Goal: Information Seeking & Learning: Learn about a topic

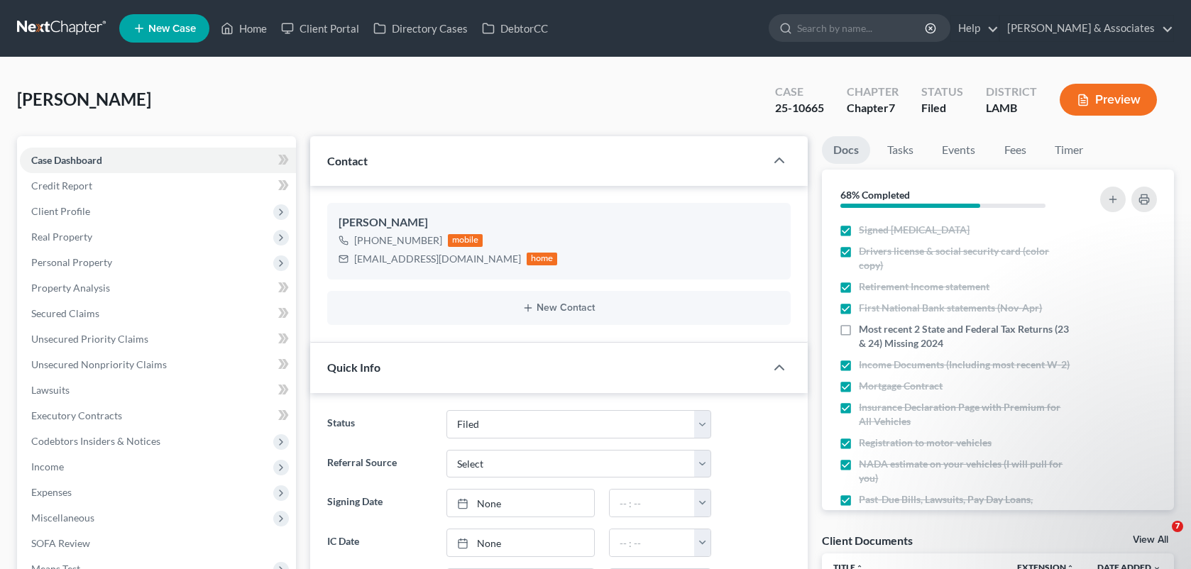
select select "8"
select select "0"
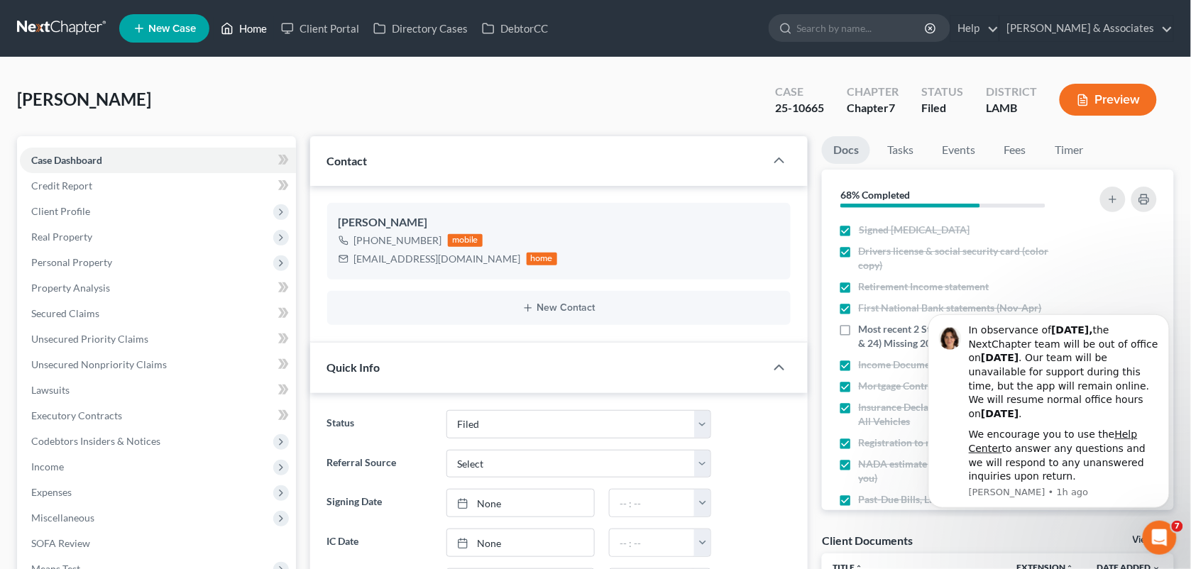
click at [235, 26] on link "Home" at bounding box center [244, 29] width 60 height 26
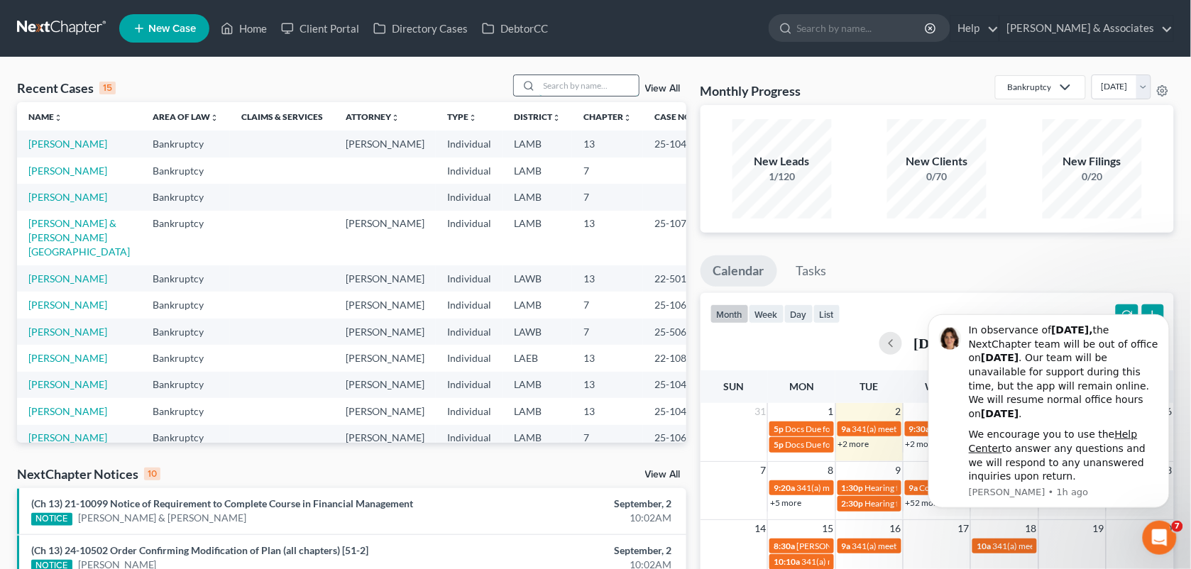
click at [550, 76] on input "search" at bounding box center [589, 85] width 99 height 21
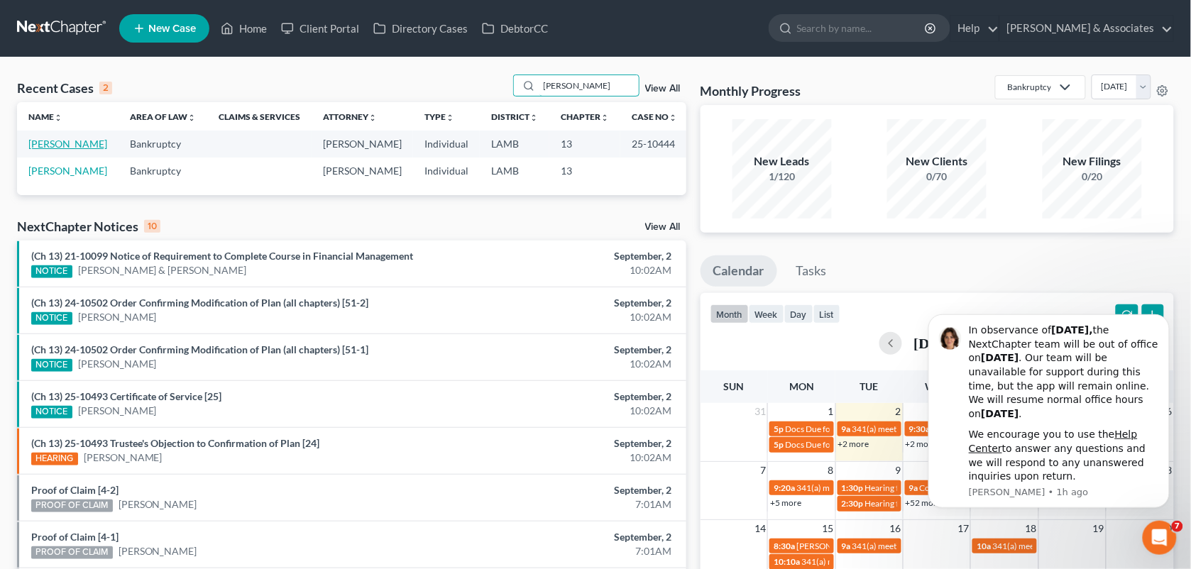
type input "[PERSON_NAME]"
click at [33, 148] on link "[PERSON_NAME]" at bounding box center [67, 144] width 79 height 12
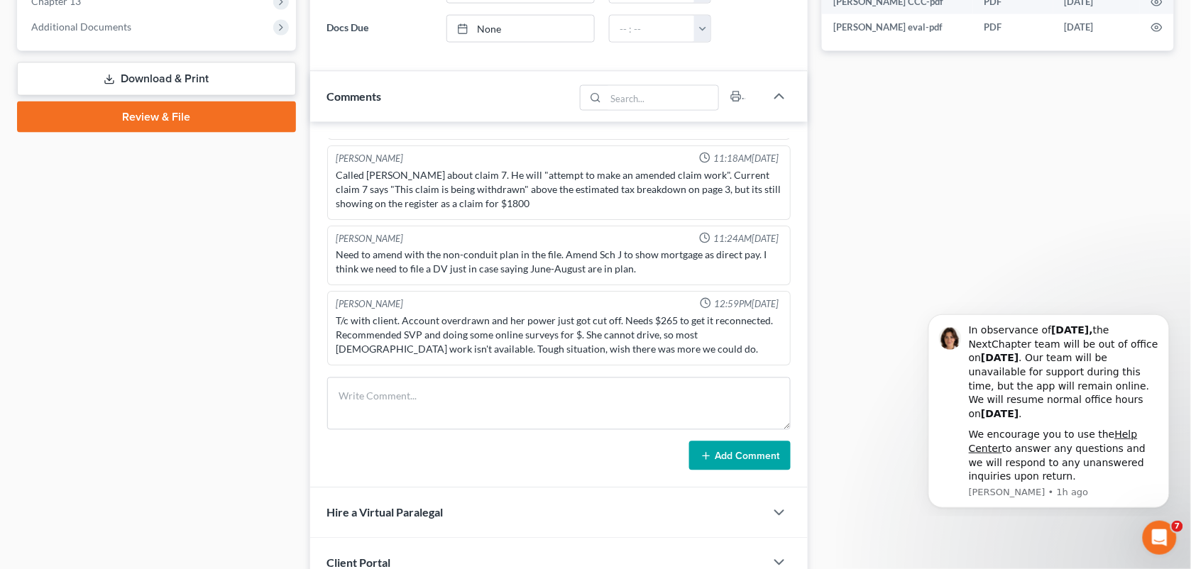
scroll to position [596, 0]
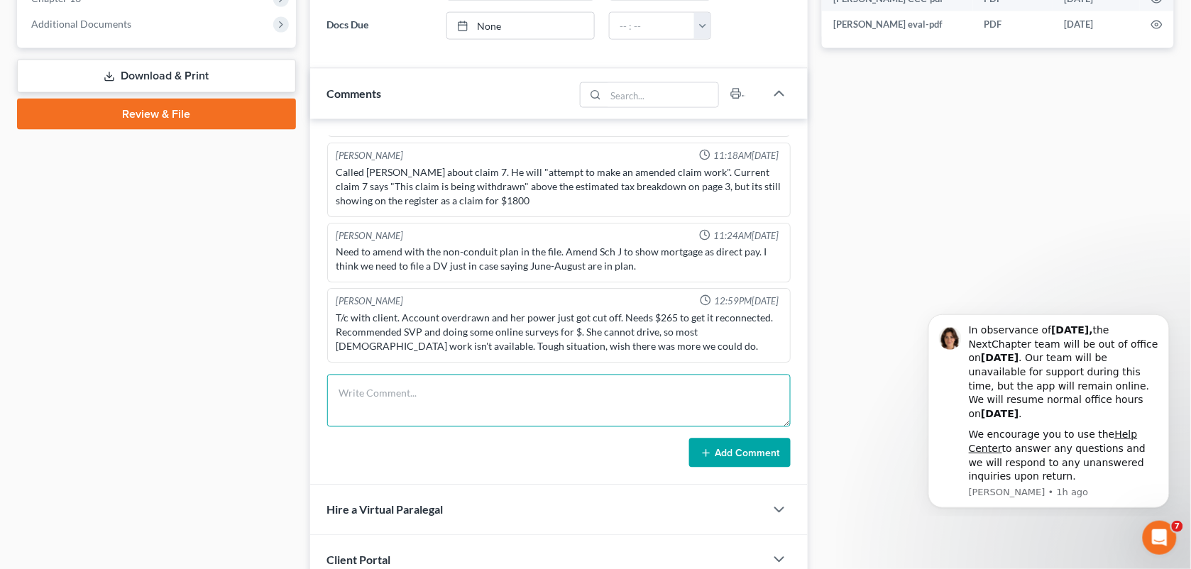
click at [591, 388] on textarea at bounding box center [559, 401] width 464 height 53
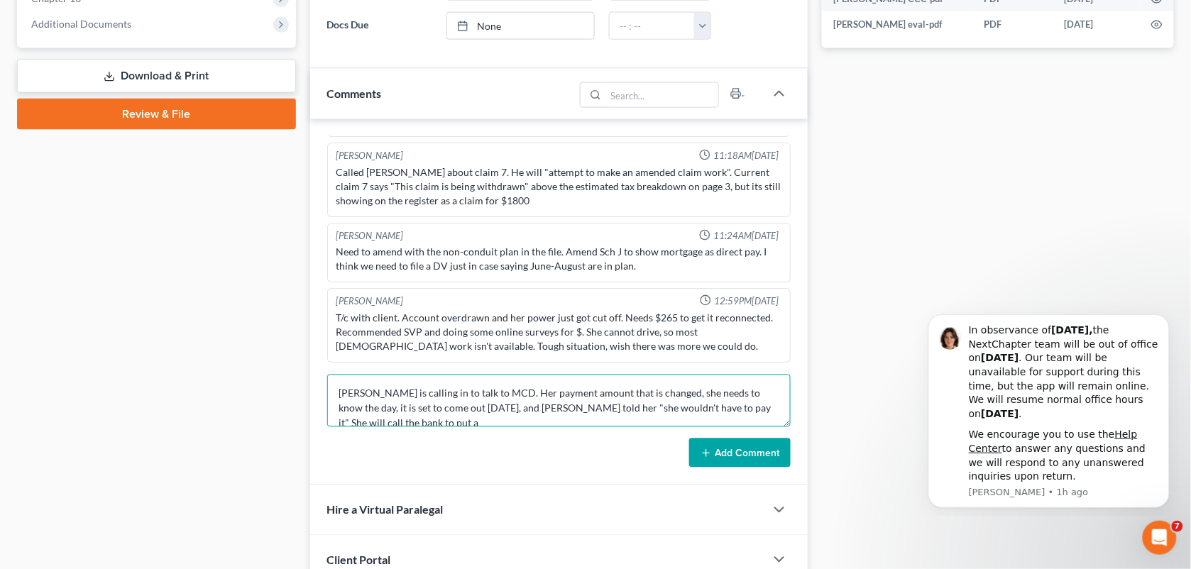
scroll to position [2, 0]
type textarea "[PERSON_NAME] is calling in to talk to MCD. Her payment amount that is changed,…"
click at [740, 469] on button "Add Comment" at bounding box center [740, 454] width 102 height 30
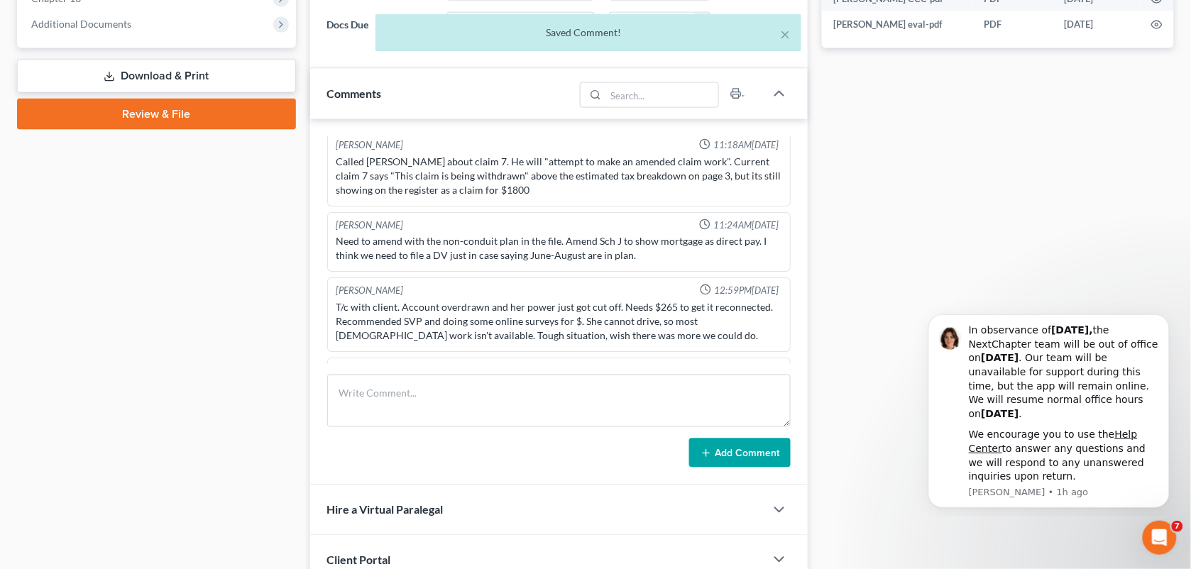
scroll to position [3204, 0]
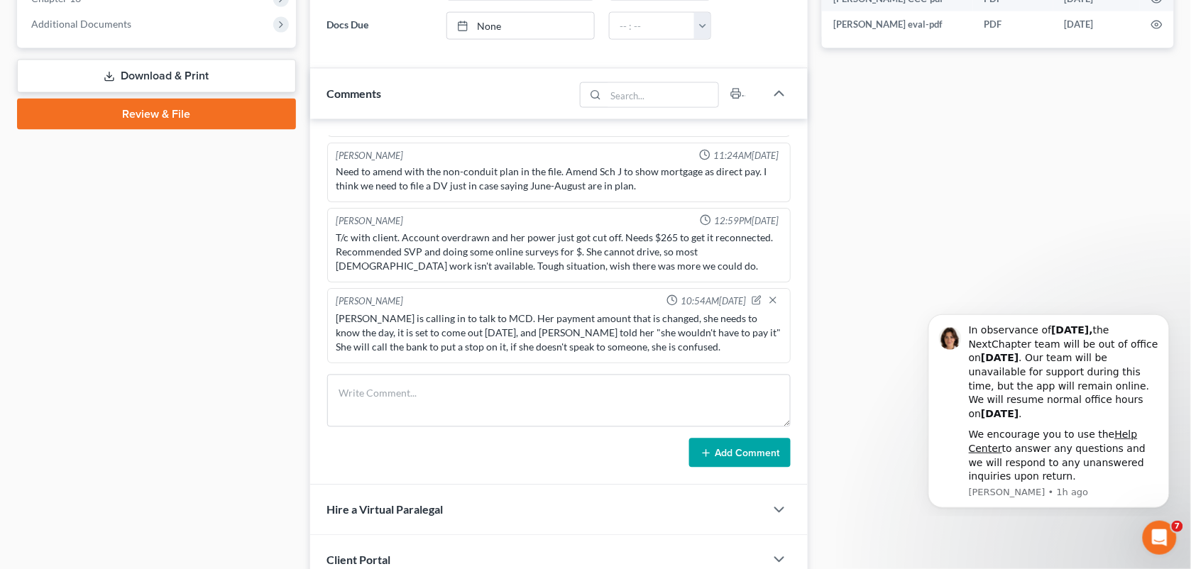
click at [479, 307] on div "[PERSON_NAME] 10:54AM[DATE]" at bounding box center [560, 302] width 452 height 14
click at [755, 300] on icon "button" at bounding box center [758, 299] width 6 height 6
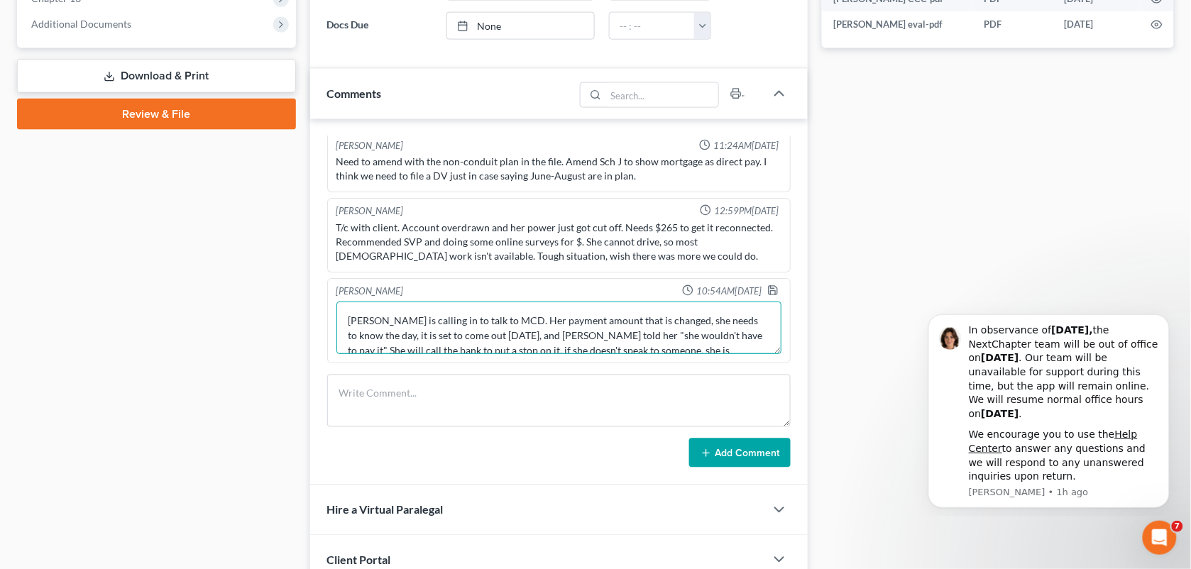
click at [643, 332] on textarea "[PERSON_NAME] is calling in to talk to MCD. Her payment amount that is changed,…" at bounding box center [560, 328] width 446 height 53
click at [611, 346] on textarea "[PERSON_NAME] is calling in to talk to MCD. Her payment amount that is changed …" at bounding box center [560, 328] width 446 height 53
click at [594, 354] on textarea "[PERSON_NAME] is calling in to talk to MCD. Her payment amount that is changed …" at bounding box center [560, 328] width 446 height 53
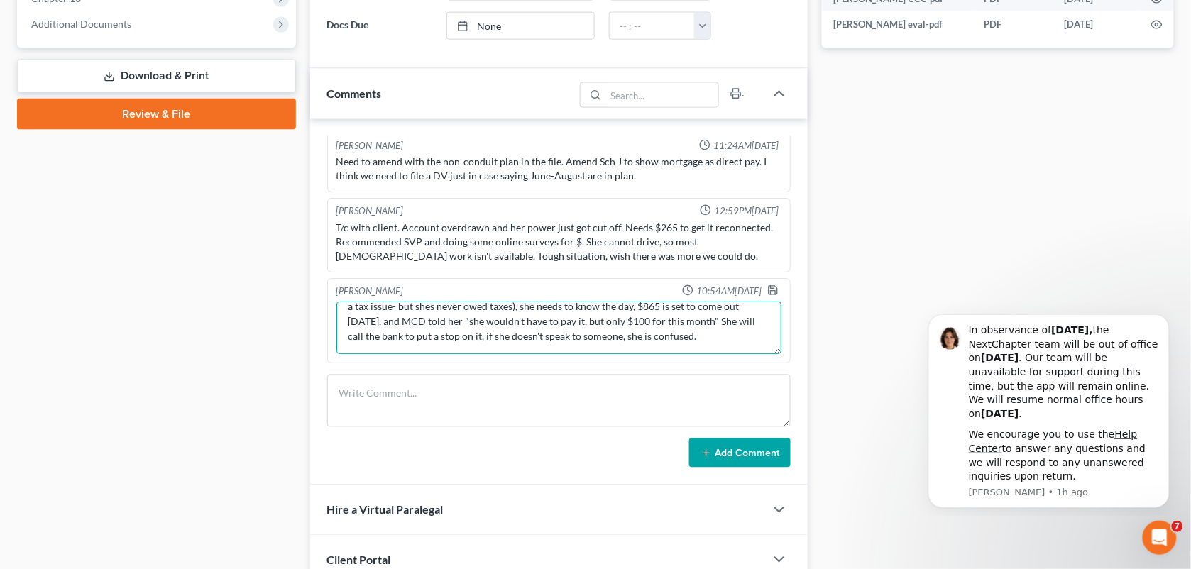
click at [724, 349] on textarea "[PERSON_NAME] is calling in to talk to MCD. Her payment amount that is changed …" at bounding box center [560, 328] width 446 height 53
type textarea "[PERSON_NAME] is calling in to talk to MCD. Her payment amount that is changed …"
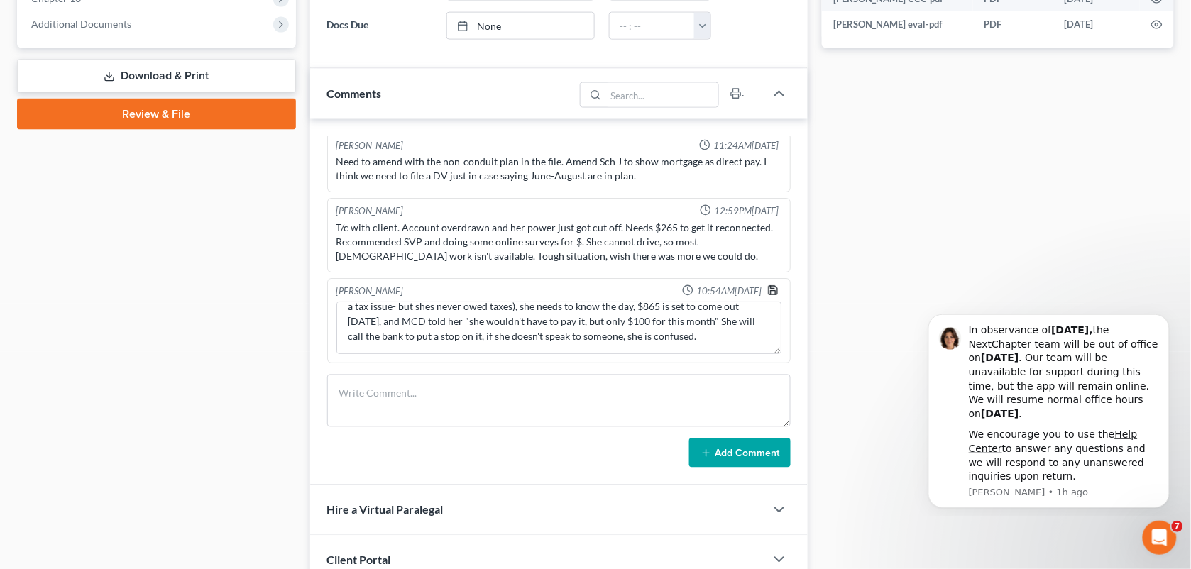
click at [768, 296] on icon "button" at bounding box center [773, 290] width 11 height 11
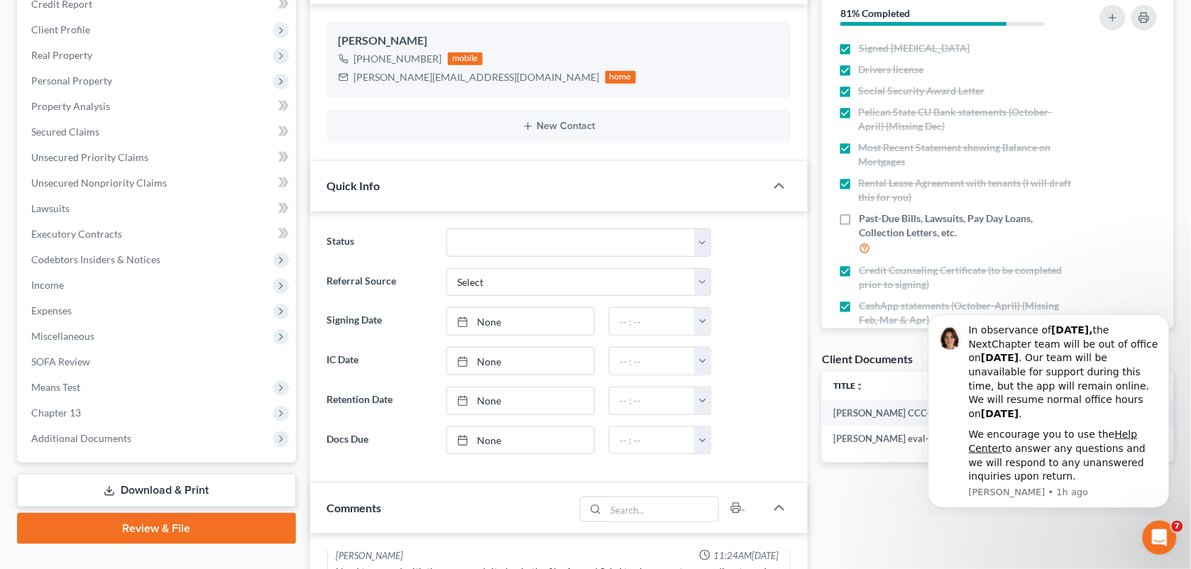
scroll to position [0, 0]
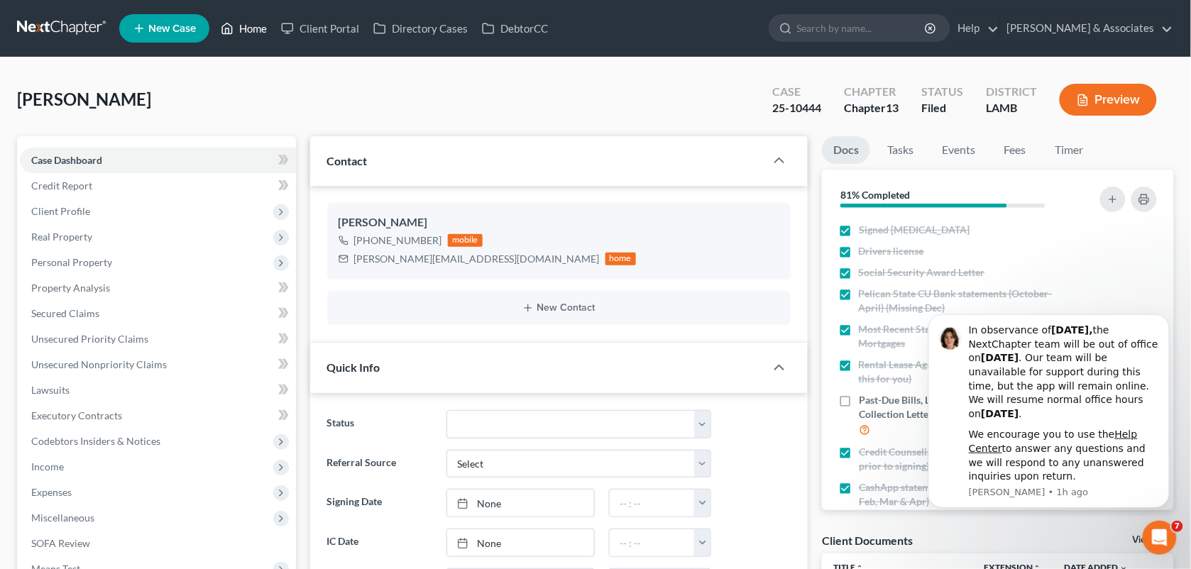
click at [243, 33] on link "Home" at bounding box center [244, 29] width 60 height 26
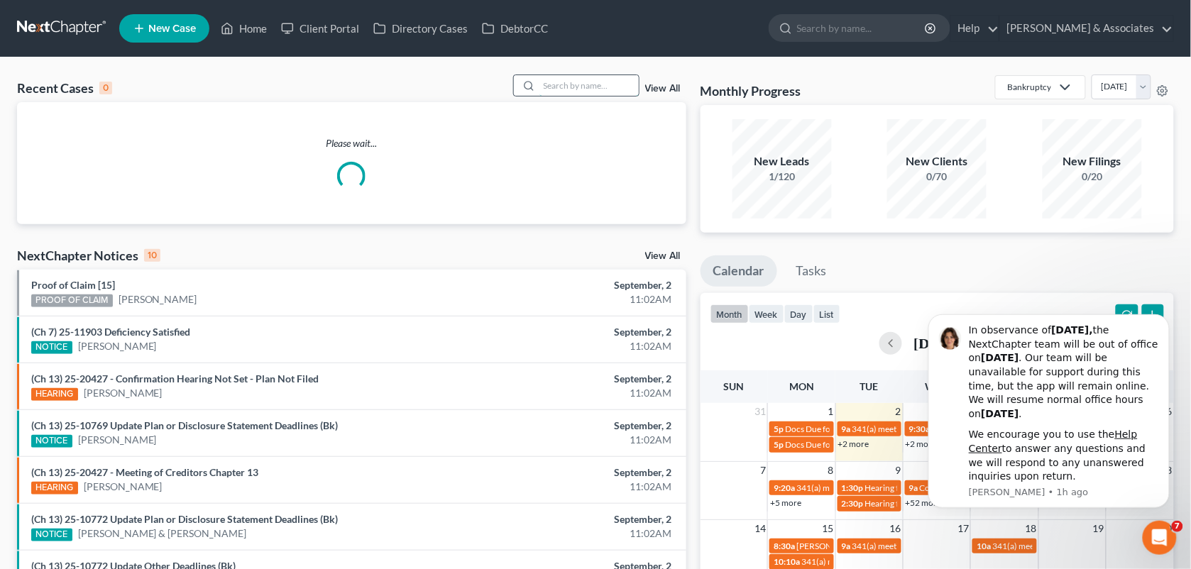
click at [556, 83] on input "search" at bounding box center [589, 85] width 99 height 21
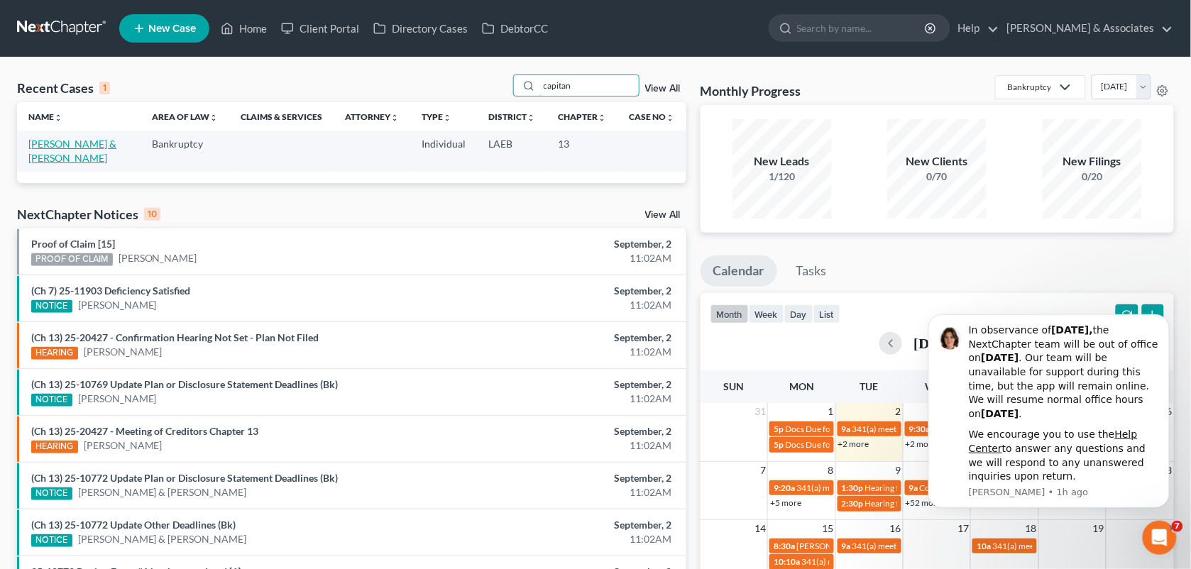
type input "capitan"
click at [65, 140] on link "[PERSON_NAME] & [PERSON_NAME]" at bounding box center [72, 151] width 88 height 26
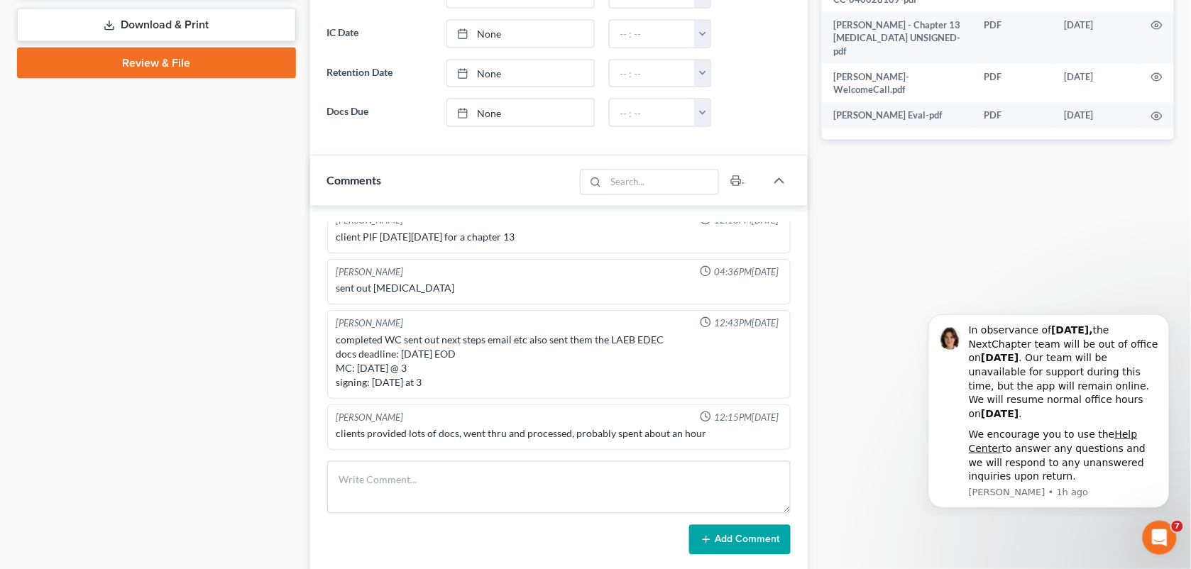
scroll to position [650, 0]
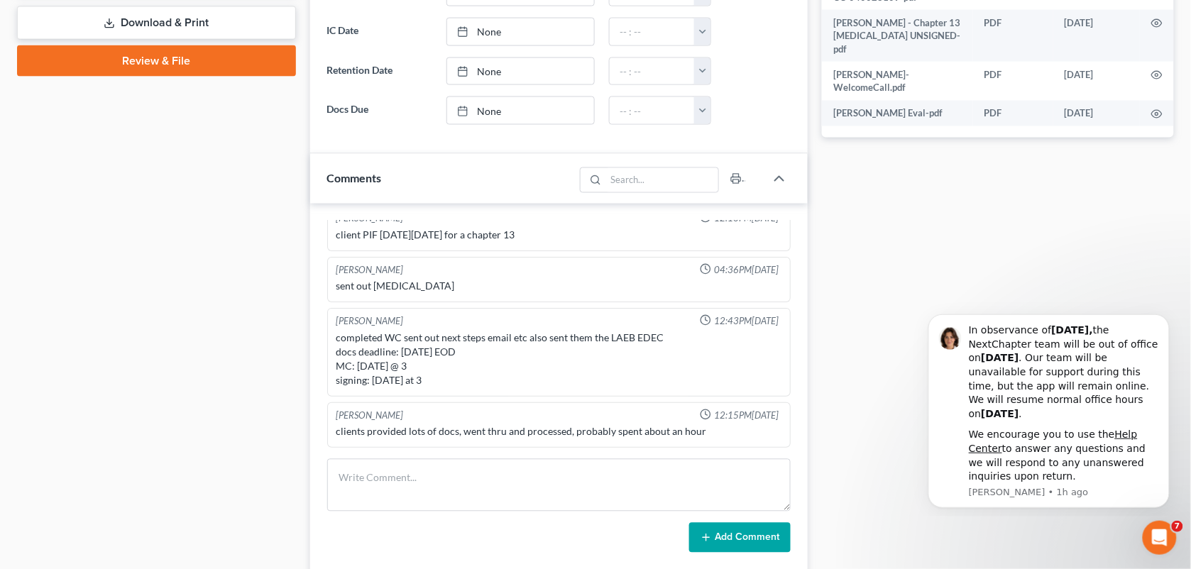
drag, startPoint x: 253, startPoint y: 245, endPoint x: 437, endPoint y: 290, distance: 189.3
click at [253, 245] on div "Case Dashboard Payments Invoices Payments Payments Credit Report Client Profile" at bounding box center [156, 129] width 293 height 1284
click at [434, 498] on textarea at bounding box center [559, 485] width 464 height 53
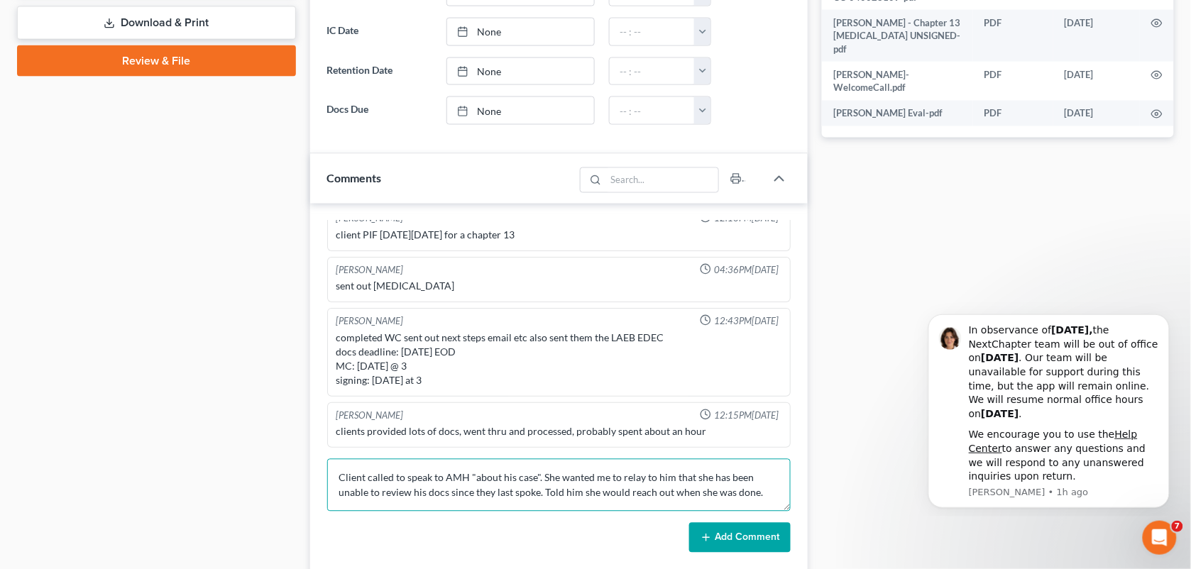
drag, startPoint x: 434, startPoint y: 498, endPoint x: 719, endPoint y: 548, distance: 289.0
click at [719, 548] on form "Client called to speak to AMH "about his case". She wanted me to relay to him t…" at bounding box center [559, 506] width 464 height 94
type textarea "Client called to speak to AMH "about his case". She wanted me to relay to him t…"
click at [719, 548] on button "Add Comment" at bounding box center [740, 538] width 102 height 30
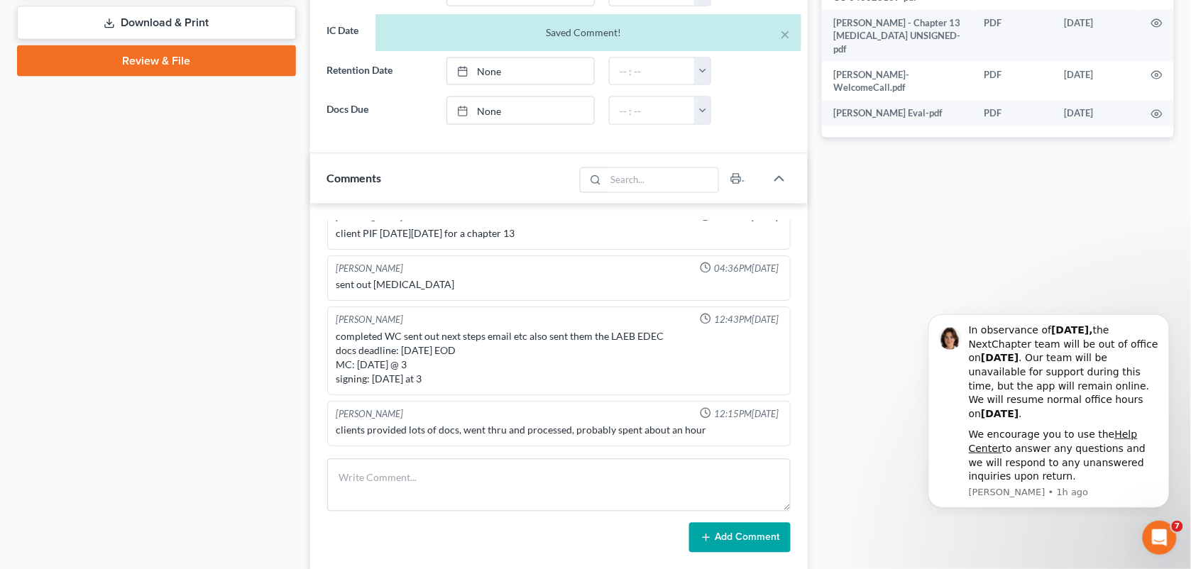
scroll to position [150, 0]
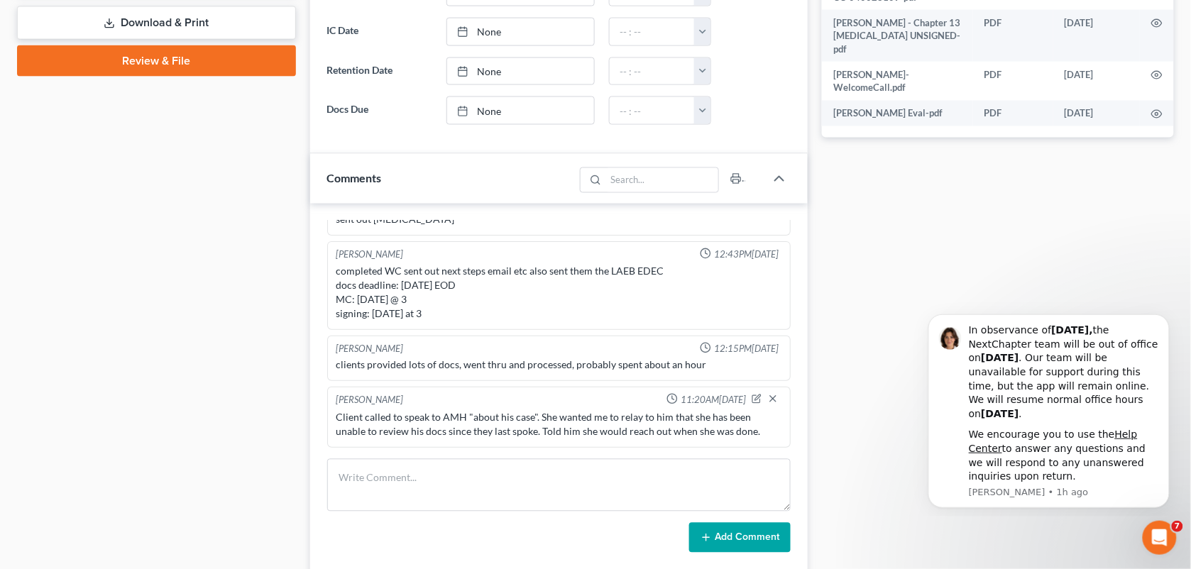
click at [131, 353] on div "Case Dashboard Payments Invoices Payments Payments Credit Report Client Profile" at bounding box center [156, 129] width 293 height 1284
drag, startPoint x: 249, startPoint y: 263, endPoint x: 512, endPoint y: 242, distance: 263.6
click at [249, 263] on div "Case Dashboard Payments Invoices Payments Payments Credit Report Client Profile" at bounding box center [156, 129] width 293 height 1284
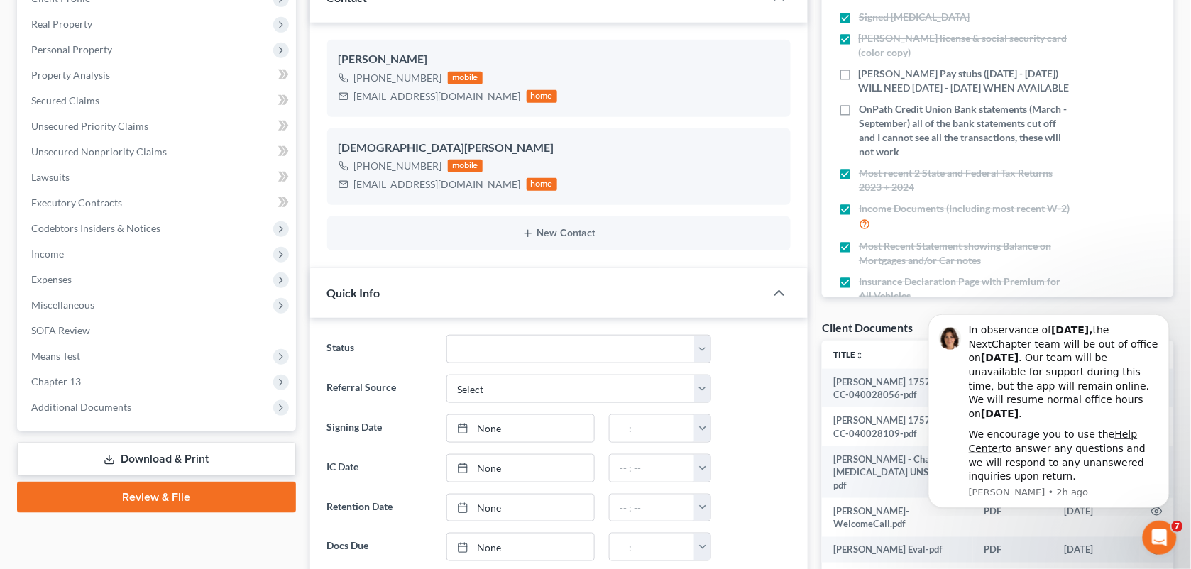
scroll to position [0, 0]
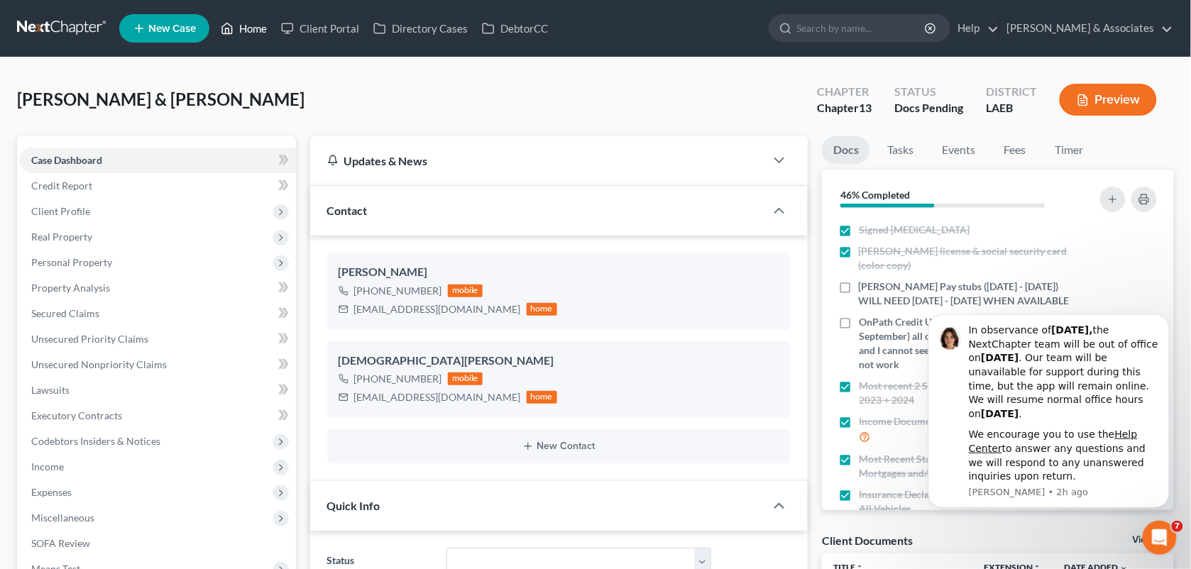
click at [244, 21] on link "Home" at bounding box center [244, 29] width 60 height 26
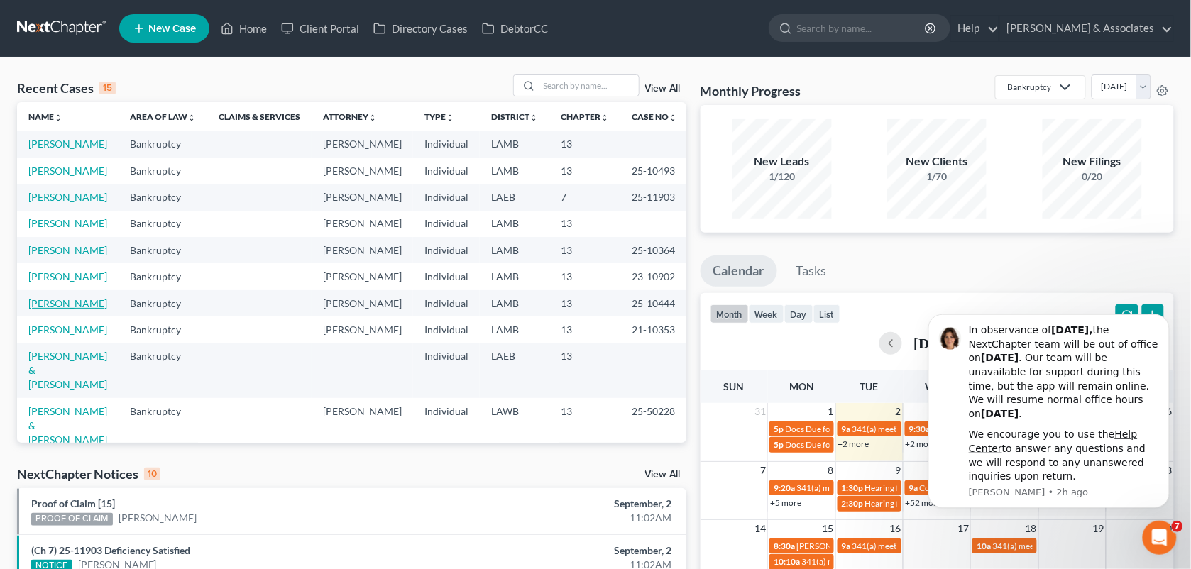
click at [54, 310] on link "[PERSON_NAME]" at bounding box center [67, 304] width 79 height 12
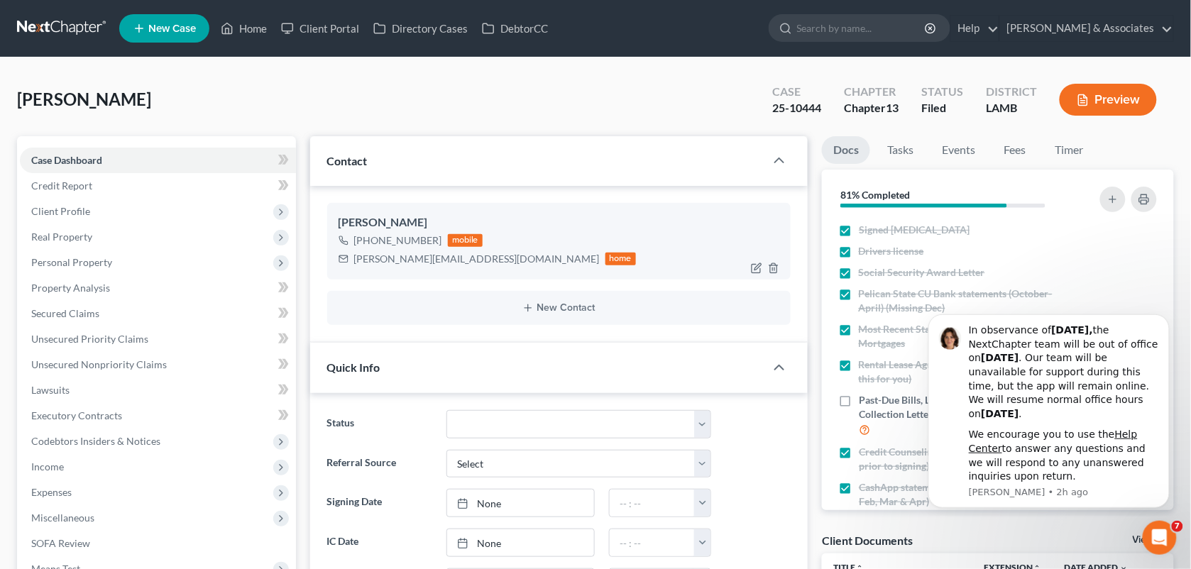
scroll to position [3219, 0]
drag, startPoint x: 439, startPoint y: 236, endPoint x: 369, endPoint y: 244, distance: 69.9
click at [369, 244] on div "[PHONE_NUMBER] mobile" at bounding box center [488, 240] width 298 height 18
copy div "225) 433-4848"
drag, startPoint x: 902, startPoint y: 65, endPoint x: 437, endPoint y: 298, distance: 520.1
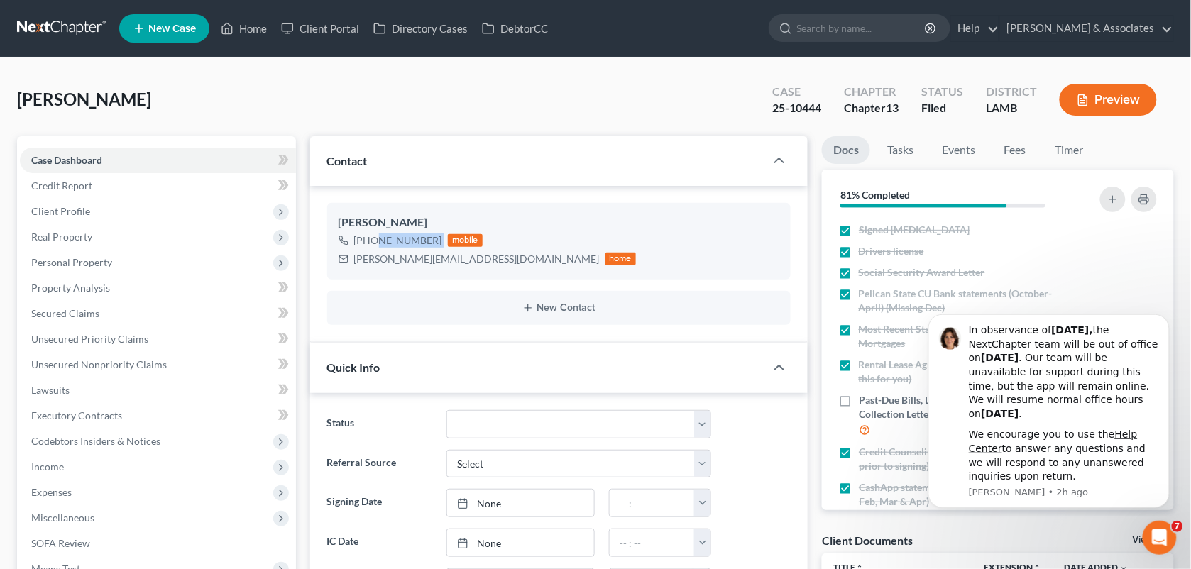
click at [295, 89] on div "[PERSON_NAME] Upgraded Case 25-10444 Chapter Chapter 13 Status Filed District […" at bounding box center [595, 106] width 1157 height 62
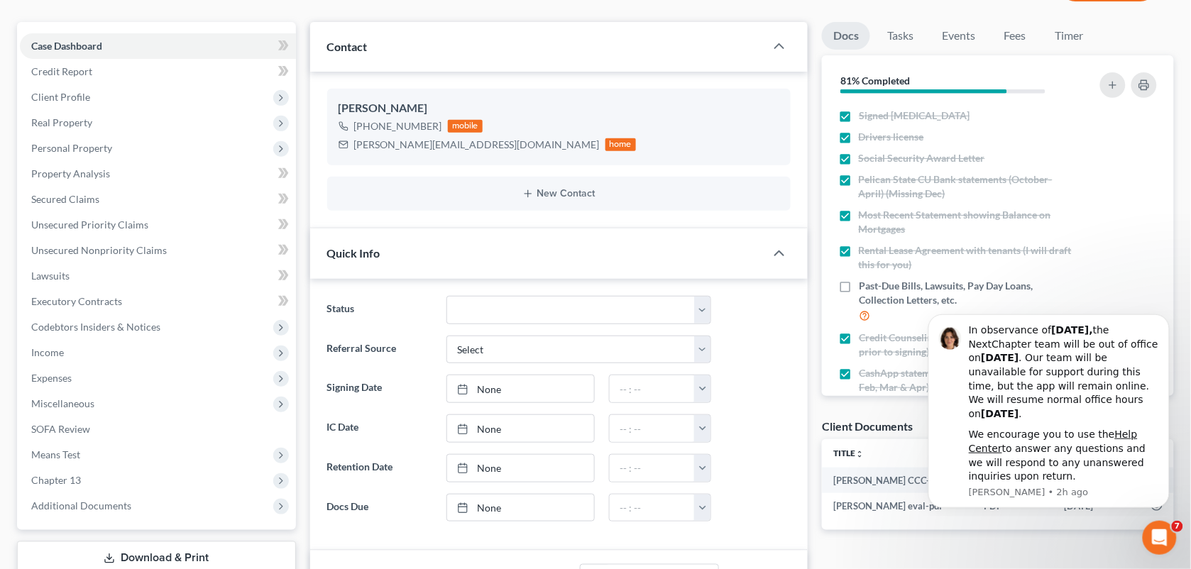
scroll to position [142, 0]
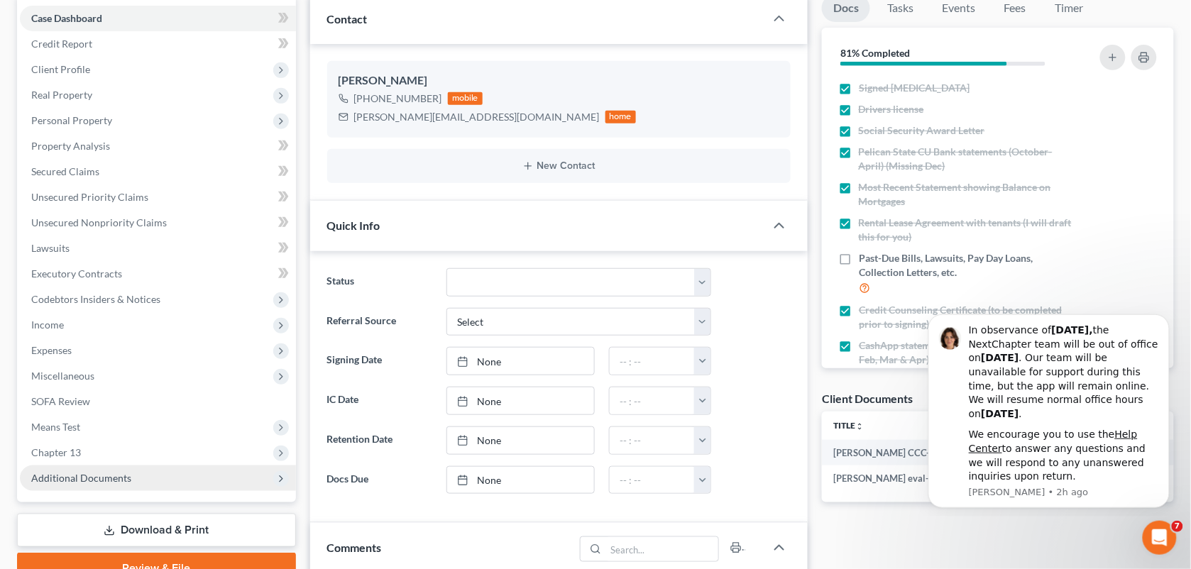
click at [108, 477] on span "Additional Documents" at bounding box center [81, 478] width 100 height 12
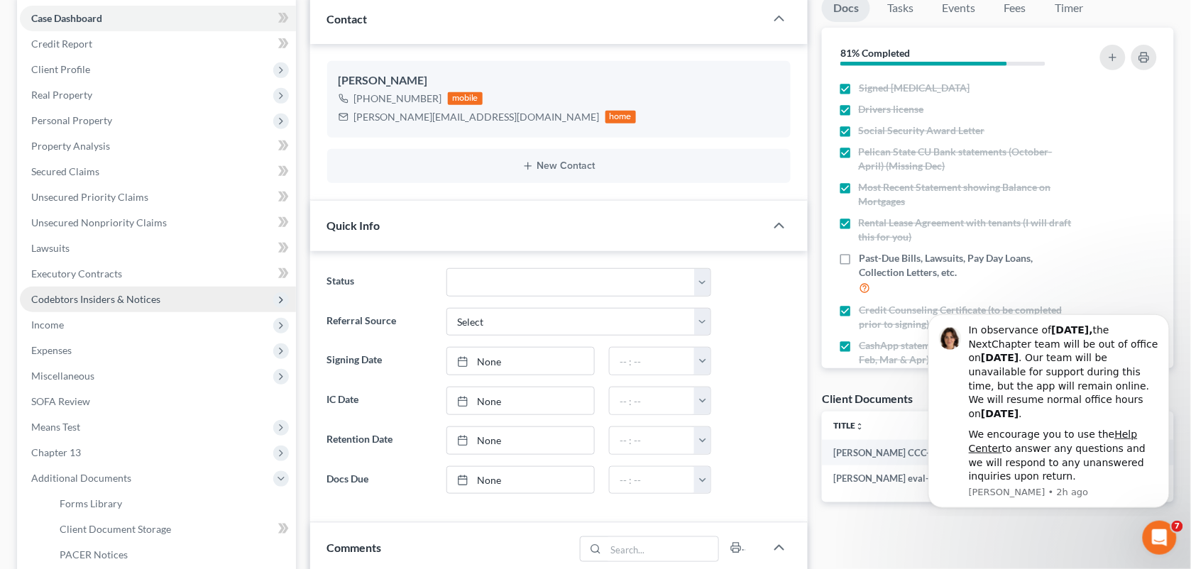
click at [76, 305] on span "Codebtors Insiders & Notices" at bounding box center [158, 300] width 276 height 26
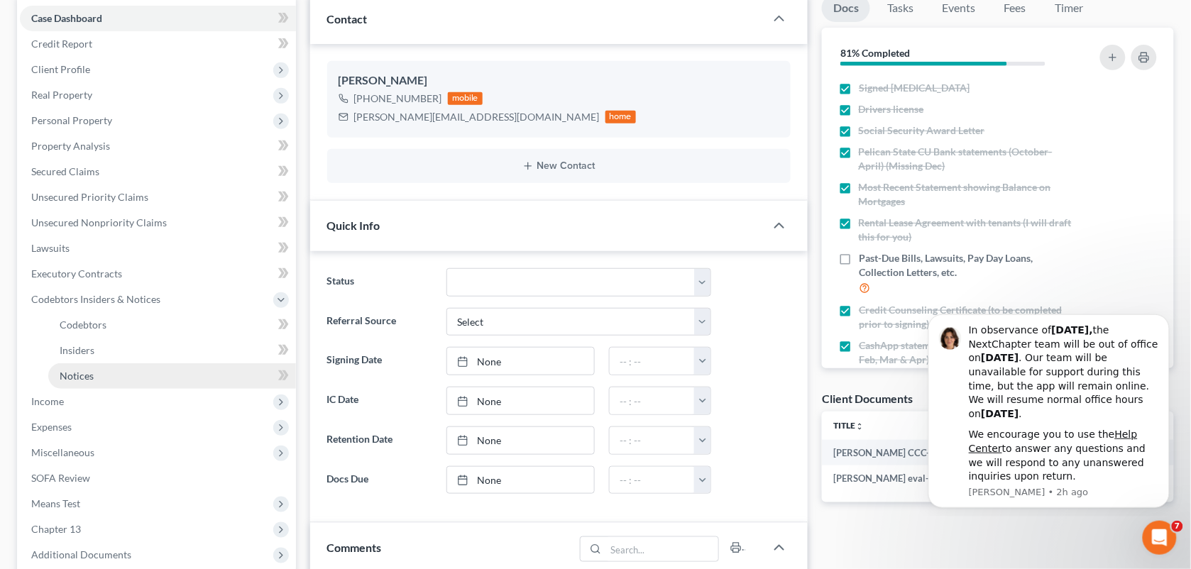
click at [76, 383] on link "Notices" at bounding box center [172, 377] width 248 height 26
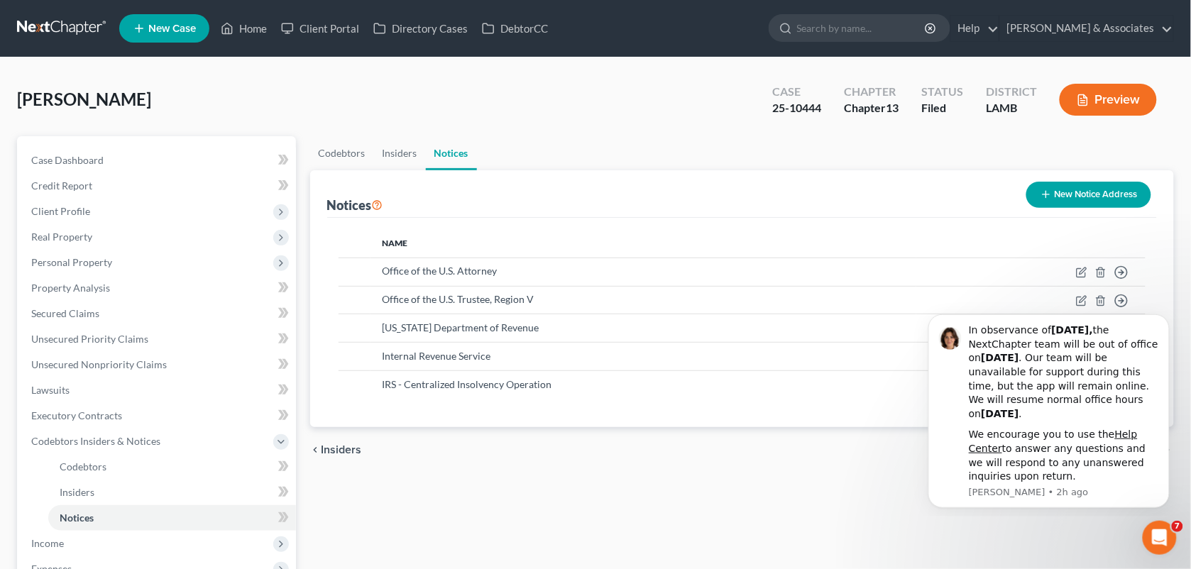
click at [317, 111] on div "[PERSON_NAME] Upgraded Case 25-10444 Chapter Chapter 13 Status Filed District […" at bounding box center [595, 106] width 1157 height 62
click at [351, 498] on div "Codebtors Insiders Notices Notices New Notice Address Name Office of the U.S. A…" at bounding box center [742, 469] width 879 height 667
click at [295, 92] on div "[PERSON_NAME] Upgraded Case 25-10444 Chapter Chapter 13 Status Filed District […" at bounding box center [595, 106] width 1157 height 62
click at [97, 331] on link "Unsecured Priority Claims" at bounding box center [158, 340] width 276 height 26
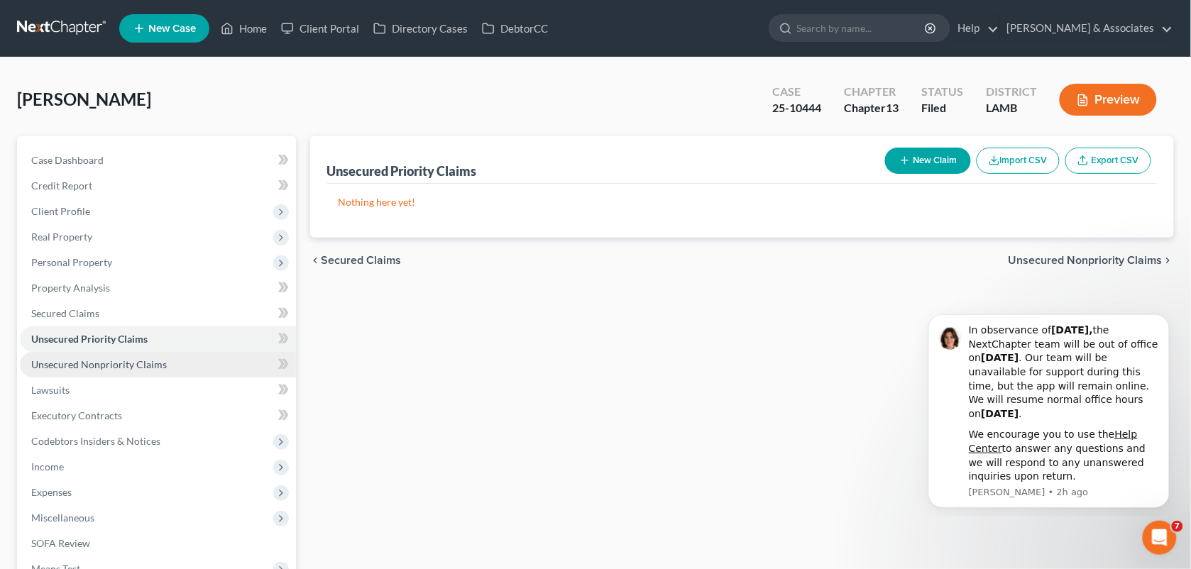
click at [104, 368] on span "Unsecured Nonpriority Claims" at bounding box center [99, 365] width 136 height 12
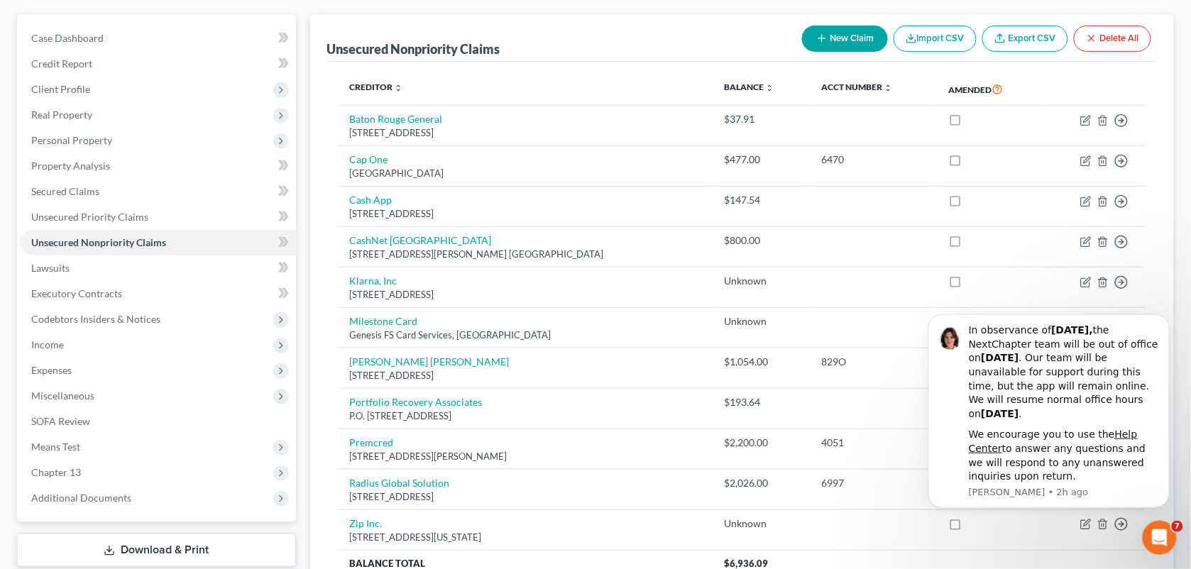
scroll to position [139, 0]
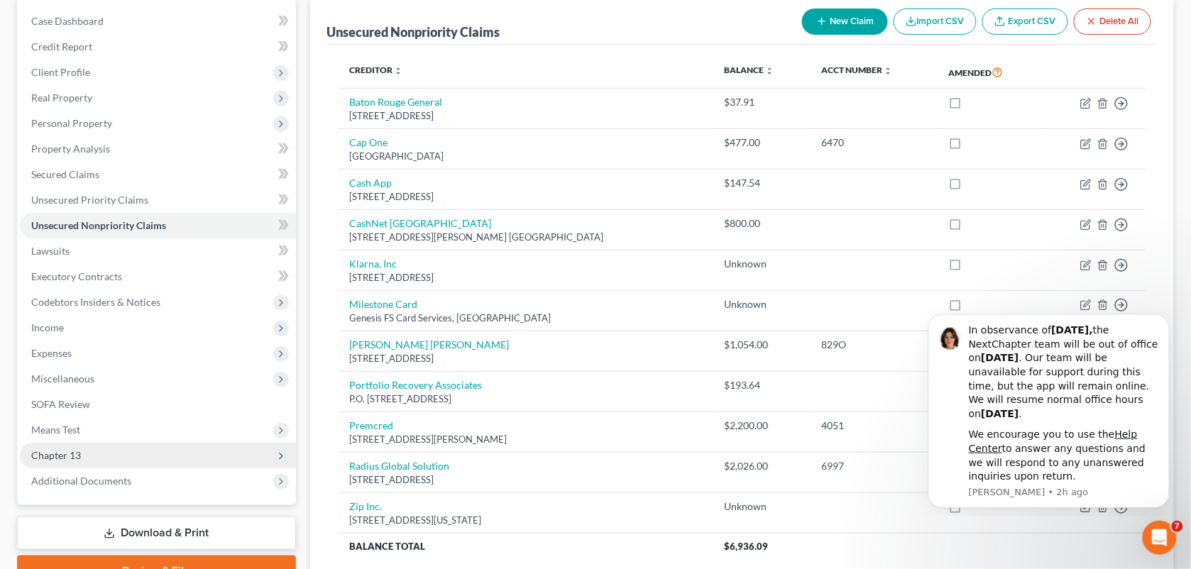
click at [163, 454] on span "Chapter 13" at bounding box center [158, 456] width 276 height 26
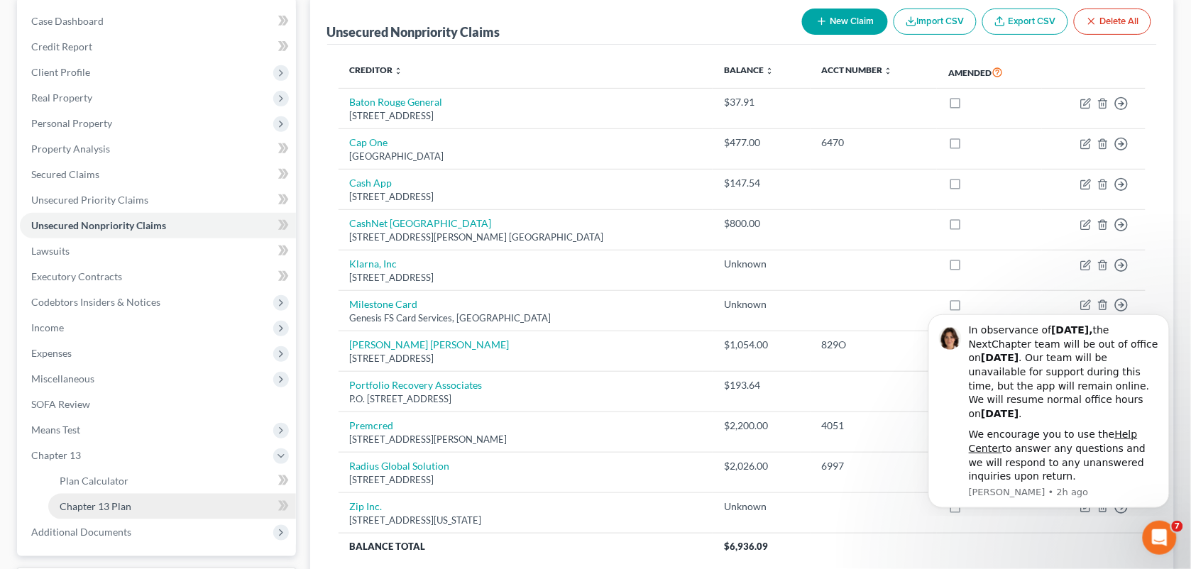
click at [135, 501] on link "Chapter 13 Plan" at bounding box center [172, 507] width 248 height 26
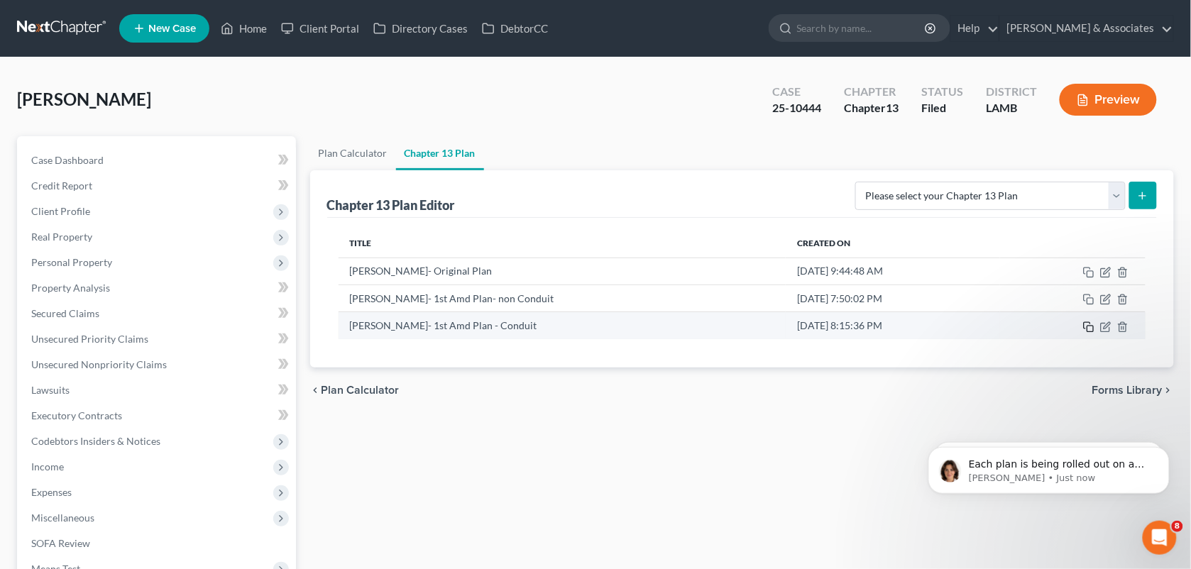
click at [1086, 325] on icon "button" at bounding box center [1088, 327] width 11 height 11
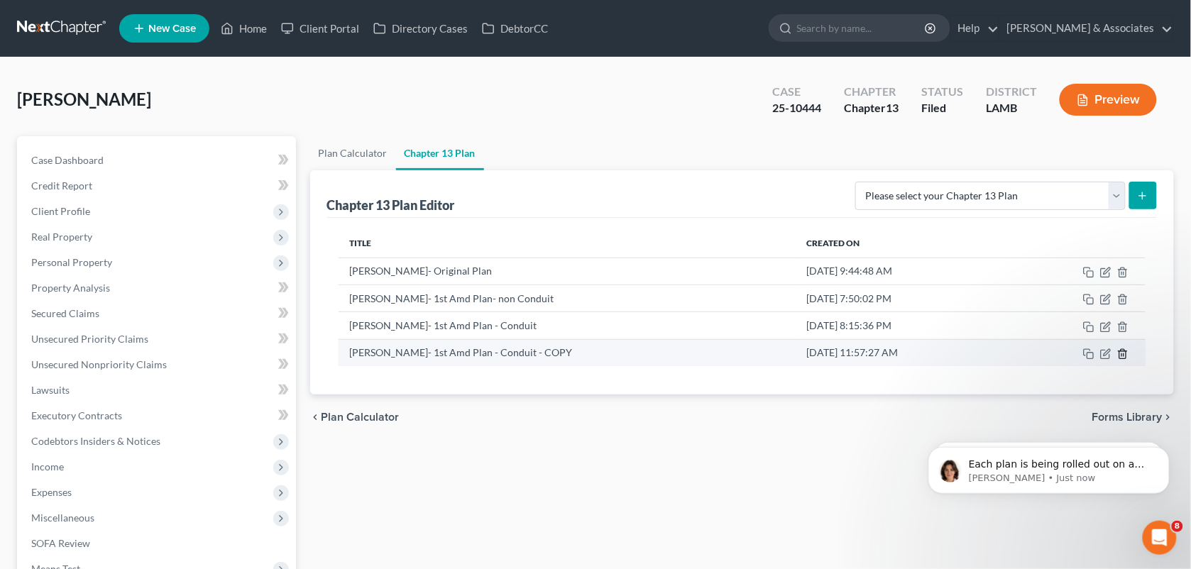
click at [1123, 355] on icon "button" at bounding box center [1123, 354] width 11 height 11
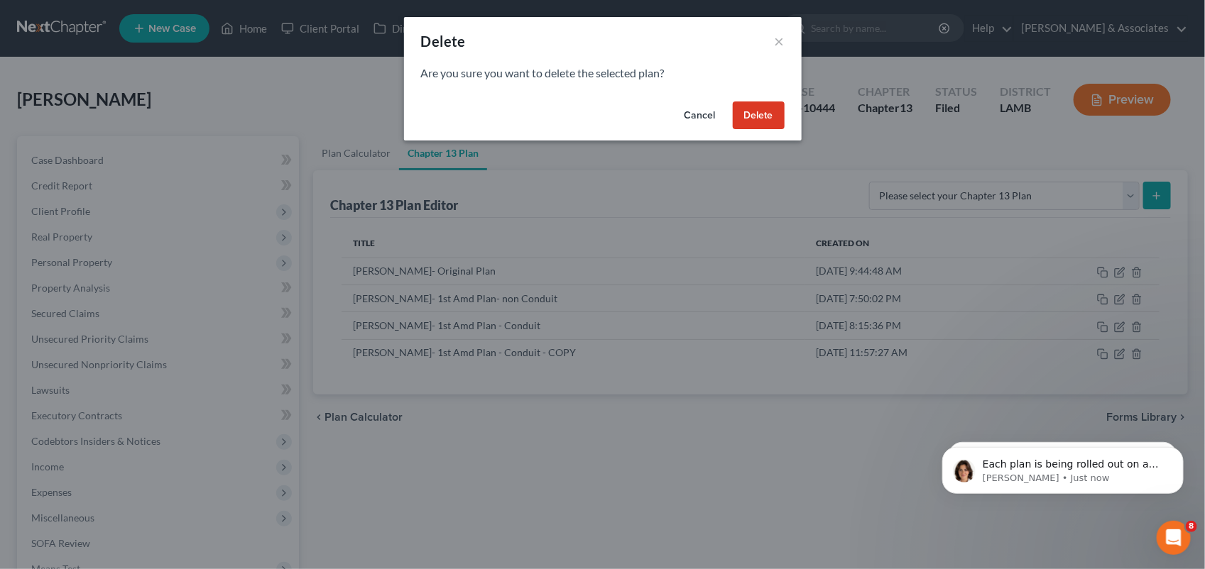
click at [760, 114] on button "Delete" at bounding box center [759, 116] width 52 height 28
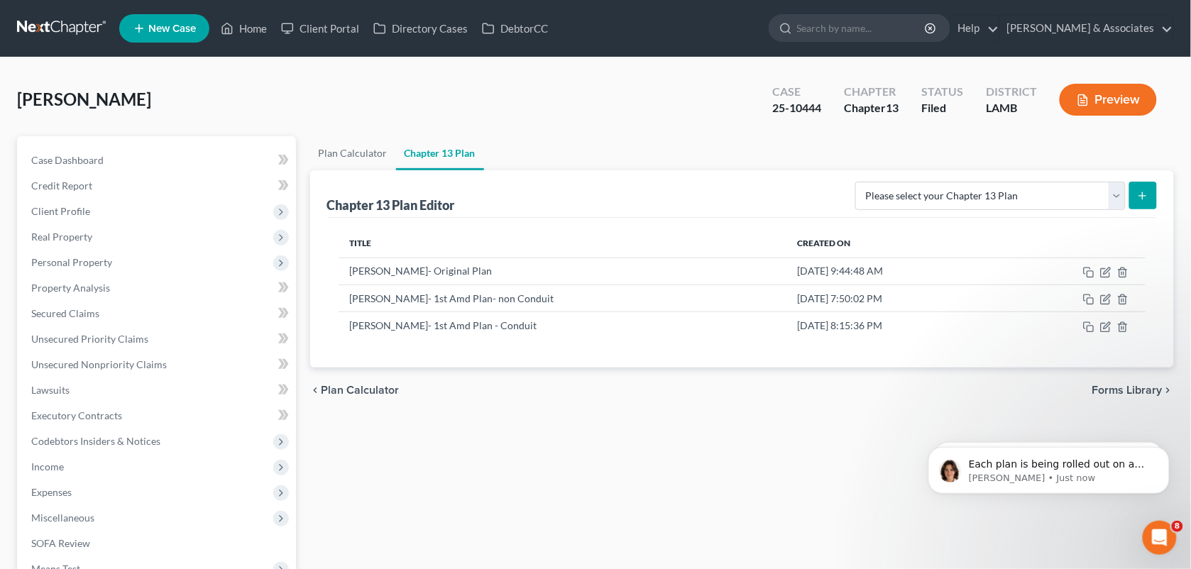
click at [662, 146] on ul "Plan Calculator Chapter 13 Plan" at bounding box center [742, 153] width 865 height 34
click at [361, 157] on link "Plan Calculator" at bounding box center [353, 153] width 86 height 34
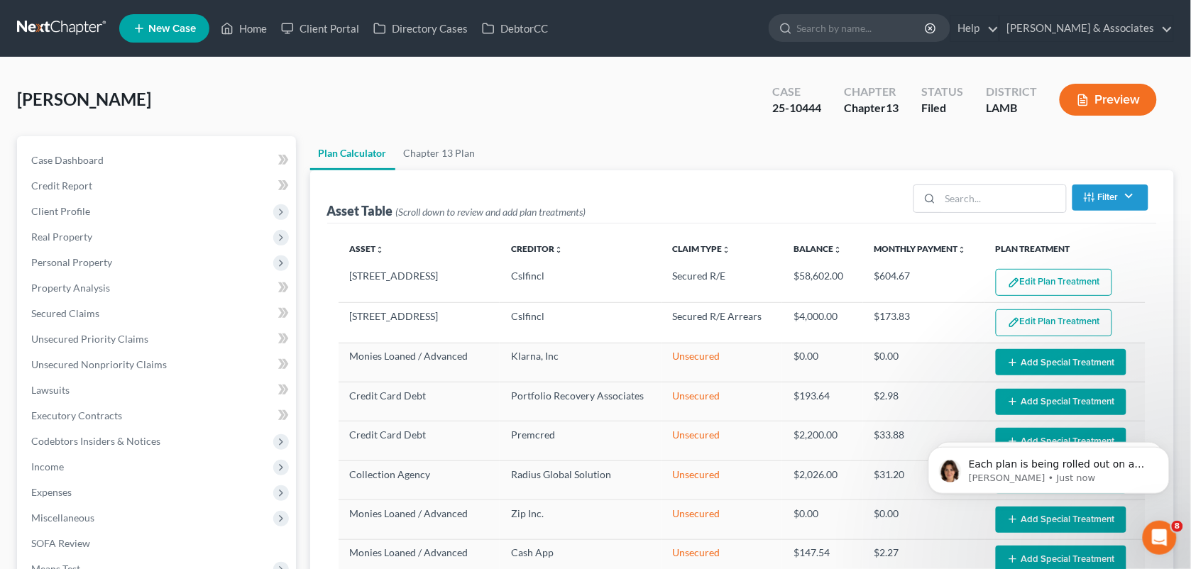
select select "50"
click at [999, 33] on link "Help" at bounding box center [975, 29] width 48 height 26
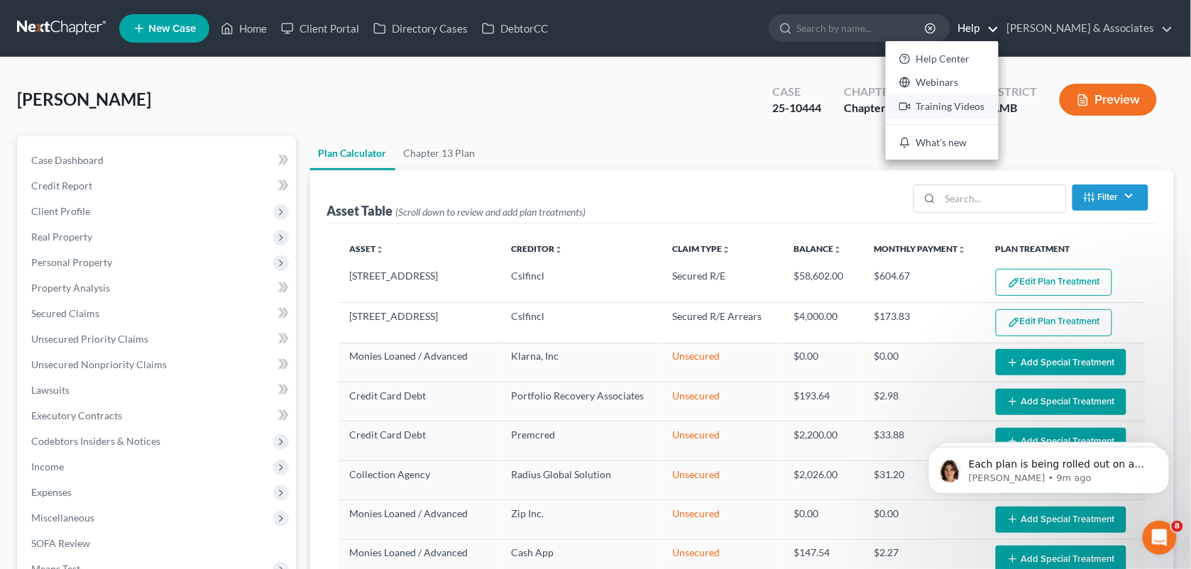
click at [999, 100] on link "Training Videos" at bounding box center [942, 106] width 113 height 24
